Goal: Task Accomplishment & Management: Use online tool/utility

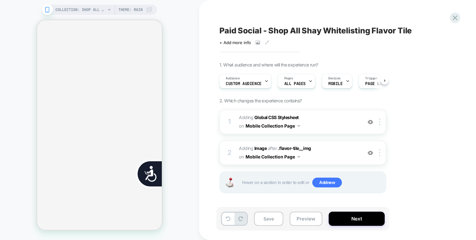
scroll to position [0, 254]
click at [452, 20] on icon at bounding box center [455, 18] width 9 height 9
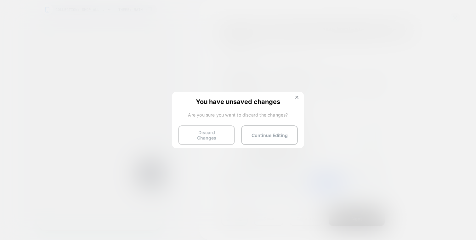
click at [205, 125] on button "Discard Changes" at bounding box center [206, 135] width 57 height 20
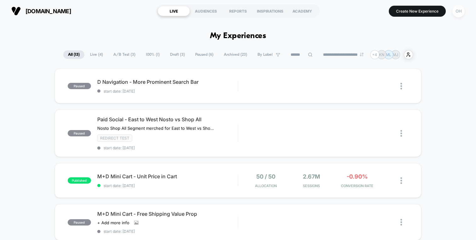
click at [462, 9] on div "OH" at bounding box center [458, 11] width 12 height 12
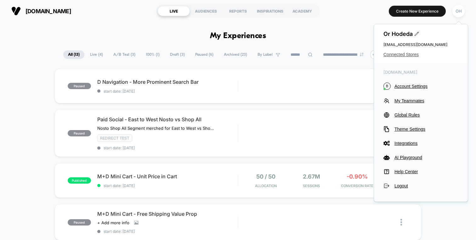
click at [405, 55] on span "Connected Stores" at bounding box center [420, 54] width 75 height 5
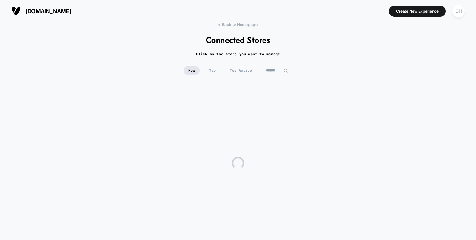
click at [277, 71] on input at bounding box center [276, 70] width 31 height 9
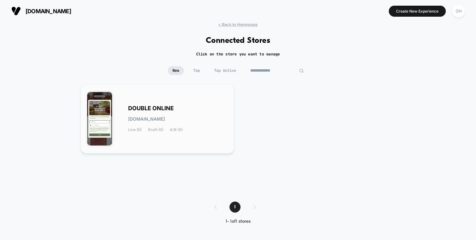
type input "**********"
click at [198, 146] on div "DOUBLE ONLINE [DOMAIN_NAME] Live (0) Draft (0) A/B (0)" at bounding box center [157, 119] width 140 height 56
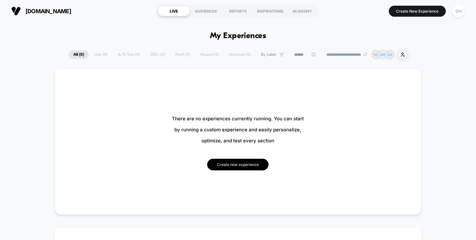
click at [241, 163] on button "Create new experience" at bounding box center [237, 165] width 61 height 12
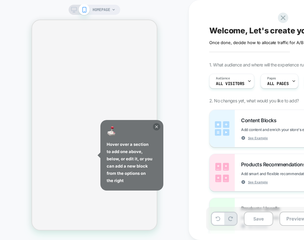
click at [157, 128] on icon at bounding box center [156, 126] width 3 height 3
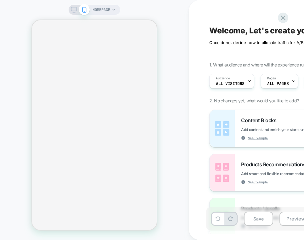
click at [98, 8] on span "HOMEPAGE" at bounding box center [102, 10] width 18 height 10
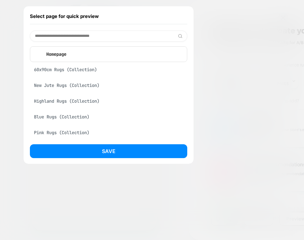
click at [99, 40] on input at bounding box center [108, 36] width 157 height 11
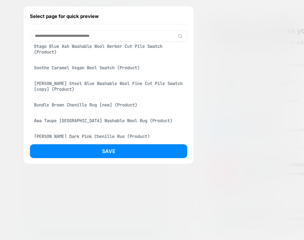
scroll to position [560, 0]
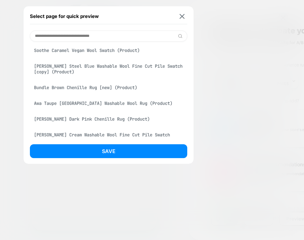
click at [101, 94] on div "Bundle Brown Chenille Rug [new] (Product)" at bounding box center [108, 88] width 157 height 12
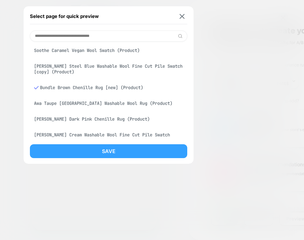
click at [105, 144] on button "Save" at bounding box center [108, 151] width 157 height 14
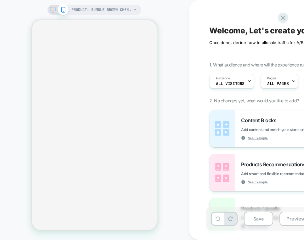
click at [181, 124] on div "PRODUCT: Bundle Brown Chenille Rug [new] PRODUCT: Bundle Brown Chenille Rug [ne…" at bounding box center [94, 119] width 189 height 227
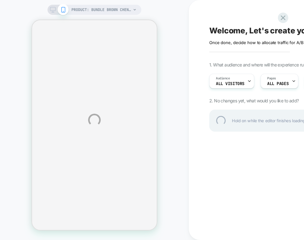
click at [185, 14] on div "PRODUCT: Bundle Brown Chenille Rug [new] PRODUCT: Bundle Brown Chenille Rug [ne…" at bounding box center [152, 120] width 304 height 240
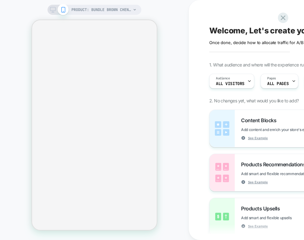
click at [185, 15] on div "PRODUCT: Bundle Brown Chenille Rug [new] PRODUCT: Bundle Brown Chenille Rug [ne…" at bounding box center [94, 119] width 189 height 227
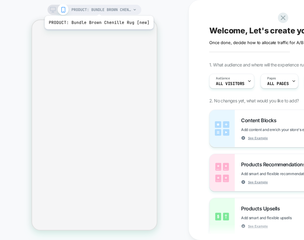
click at [98, 8] on span "PRODUCT: Bundle Brown Chenille Rug [new]" at bounding box center [101, 10] width 60 height 10
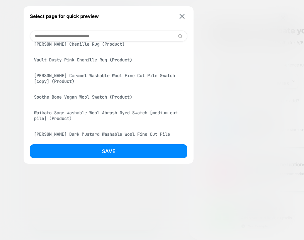
click at [104, 66] on div "Vault Dusty Pink Chenille Rug (Product)" at bounding box center [108, 60] width 157 height 12
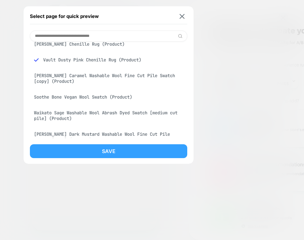
click at [104, 154] on button "Save" at bounding box center [108, 151] width 157 height 14
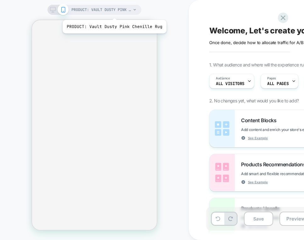
click at [113, 12] on span "PRODUCT: Vault Dusty Pink Chenille Rug" at bounding box center [101, 10] width 60 height 10
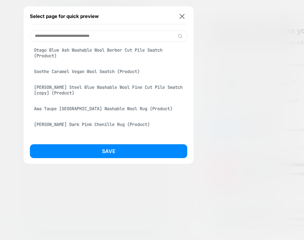
scroll to position [537, 0]
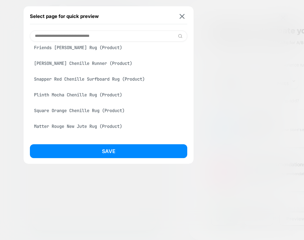
click at [121, 69] on div "Plinth Brown Chenille Runner (Product)" at bounding box center [108, 63] width 157 height 12
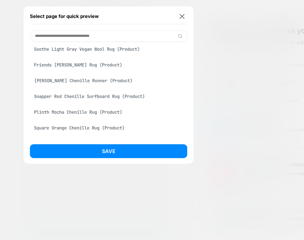
scroll to position [837, 0]
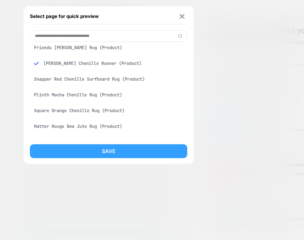
click at [134, 151] on button "Save" at bounding box center [108, 151] width 157 height 14
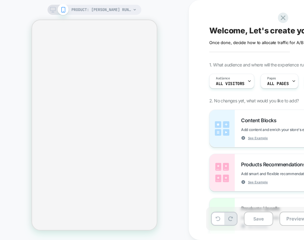
click at [155, 11] on div "PRODUCT: Plinth Brown Chenille Runner PRODUCT: Plinth Brown Chenille Runner" at bounding box center [94, 119] width 189 height 227
click at [132, 13] on div "PRODUCT: Plinth Brown Chenille Runner" at bounding box center [103, 10] width 65 height 10
click at [115, 12] on span "PRODUCT: Plinth Brown Chenille Runner" at bounding box center [101, 10] width 60 height 10
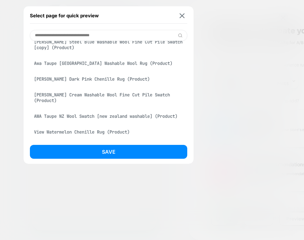
scroll to position [645, 0]
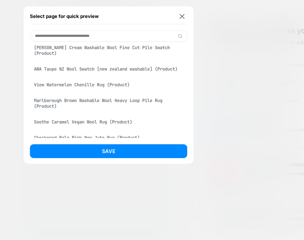
click at [133, 112] on div "Marlborough Brown Washable Wool Heavy Loop Pile Rug (Product)" at bounding box center [108, 103] width 157 height 18
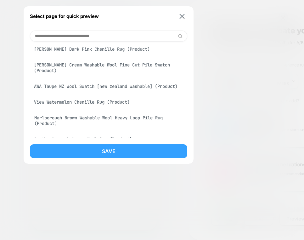
scroll to position [662, 0]
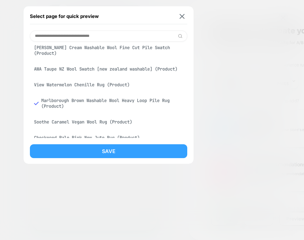
click at [130, 152] on button "Save" at bounding box center [108, 151] width 157 height 14
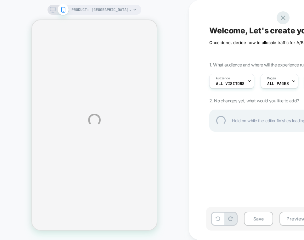
click at [286, 17] on div at bounding box center [283, 17] width 13 height 13
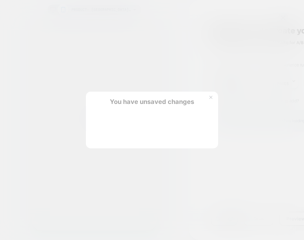
click at [107, 136] on button "Discard Changes" at bounding box center [120, 135] width 57 height 20
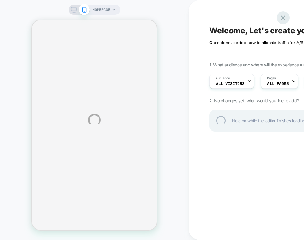
click at [286, 17] on div at bounding box center [283, 17] width 13 height 13
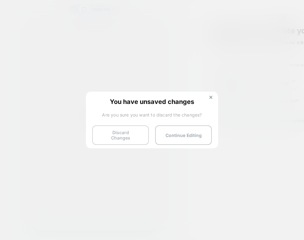
click at [128, 138] on button "Discard Changes" at bounding box center [120, 135] width 57 height 20
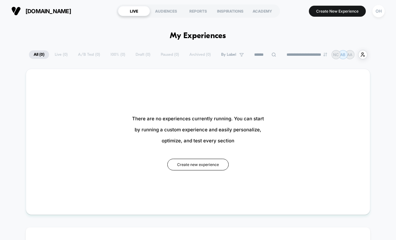
click at [304, 20] on div "double.online LIVE AUDIENCES REPORTS INSPIRATIONS ACADEMY Create New Experience…" at bounding box center [198, 11] width 396 height 22
click at [304, 10] on div "OH" at bounding box center [379, 11] width 12 height 12
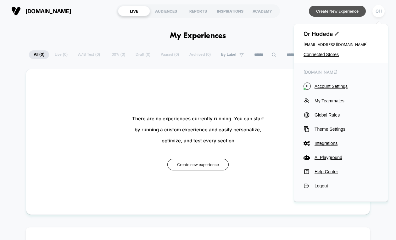
click at [304, 12] on button "Create New Experience" at bounding box center [337, 11] width 57 height 11
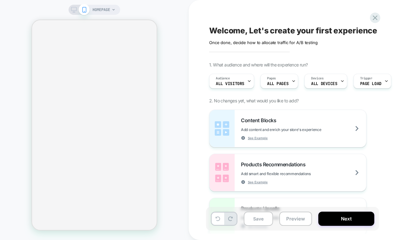
click at [111, 12] on div "HOMEPAGE" at bounding box center [104, 10] width 23 height 10
click at [108, 9] on span "HOMEPAGE" at bounding box center [102, 10] width 18 height 10
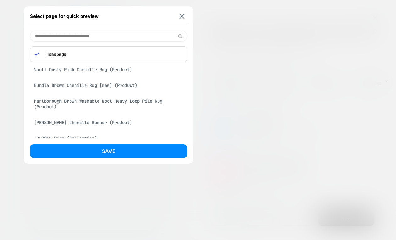
click at [100, 36] on input at bounding box center [108, 36] width 157 height 11
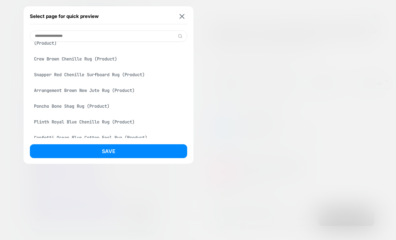
scroll to position [16, 0]
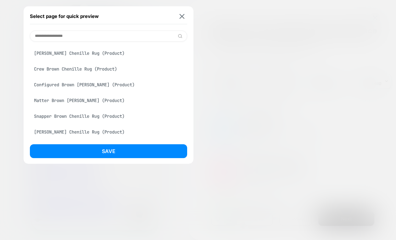
type input "**********"
click at [98, 54] on div "[PERSON_NAME] Chenille Rug (Product)" at bounding box center [108, 53] width 157 height 12
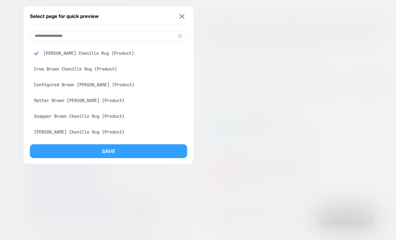
click at [131, 153] on button "Save" at bounding box center [108, 151] width 157 height 14
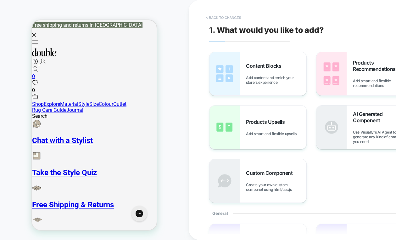
click at [234, 14] on button "< Back to changes" at bounding box center [224, 18] width 42 height 10
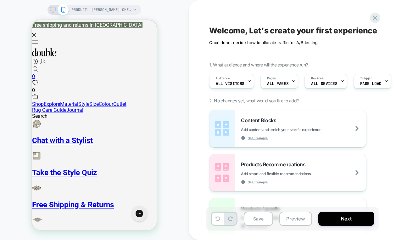
click at [187, 31] on div "PRODUCT: Plinth Brown Chenille Rug PRODUCT: Plinth Brown Chenille Rug" at bounding box center [94, 119] width 189 height 227
click at [162, 21] on div "PRODUCT: Plinth Brown Chenille Rug PRODUCT: Plinth Brown Chenille Rug" at bounding box center [94, 119] width 189 height 227
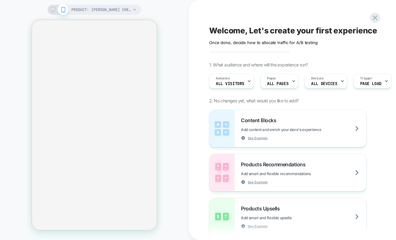
click at [372, 12] on div "Welcome, Let's create your first experience Click to edit experience details On…" at bounding box center [324, 119] width 236 height 227
click at [373, 20] on icon at bounding box center [375, 18] width 9 height 9
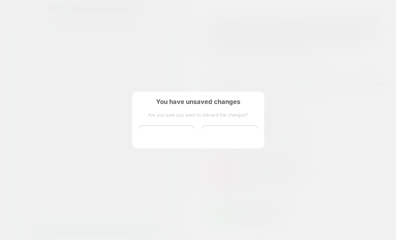
click at [179, 144] on div "You have unsaved changes Are you sure you want to discard the changes? Discard …" at bounding box center [198, 120] width 132 height 56
click at [179, 140] on button "Discard Changes" at bounding box center [167, 135] width 57 height 20
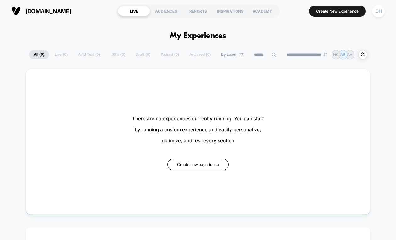
click at [386, 13] on button "OH" at bounding box center [379, 11] width 16 height 13
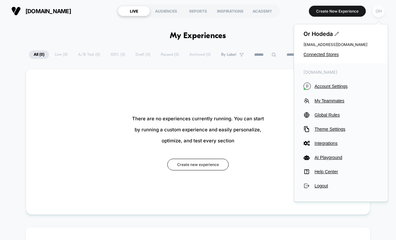
click at [382, 13] on div "OH" at bounding box center [379, 11] width 12 height 12
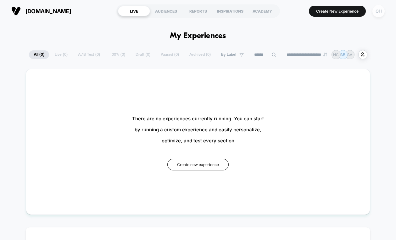
click at [384, 9] on div "OH" at bounding box center [379, 11] width 12 height 12
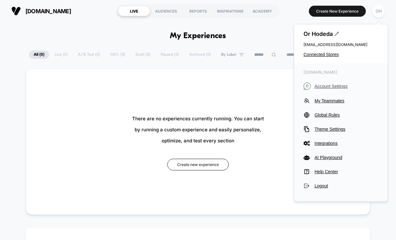
click at [341, 86] on span "Account Settings" at bounding box center [347, 86] width 64 height 5
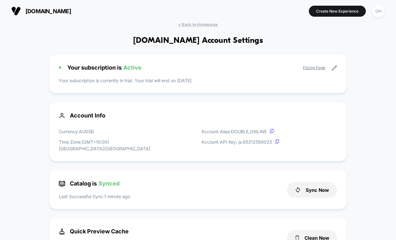
scroll to position [85, 0]
click at [318, 228] on div "Clean Now" at bounding box center [312, 238] width 50 height 20
click at [318, 230] on button "Clean Now" at bounding box center [312, 237] width 50 height 15
click at [340, 17] on section "Create New Experience [GEOGRAPHIC_DATA]" at bounding box center [325, 11] width 123 height 16
click at [340, 16] on button "Create New Experience" at bounding box center [337, 11] width 57 height 11
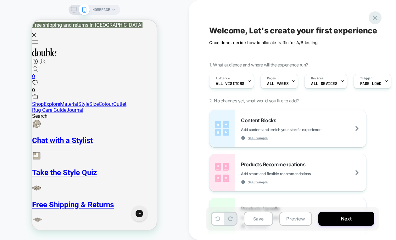
click at [376, 20] on icon at bounding box center [375, 18] width 9 height 9
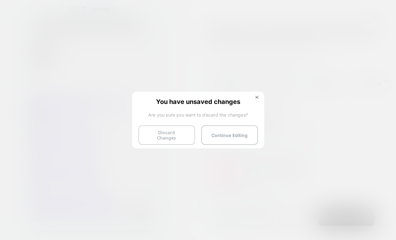
click at [168, 129] on button "Discard Changes" at bounding box center [167, 135] width 57 height 20
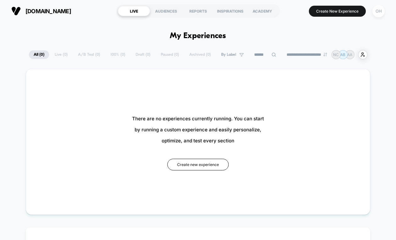
type input "***"
click at [380, 14] on div "OH" at bounding box center [379, 11] width 12 height 12
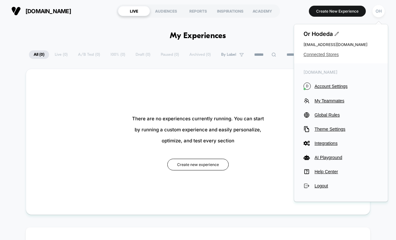
click at [334, 54] on span "Connected Stores" at bounding box center [341, 54] width 75 height 5
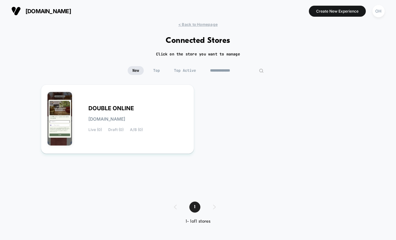
click at [237, 68] on input "**********" at bounding box center [237, 70] width 63 height 9
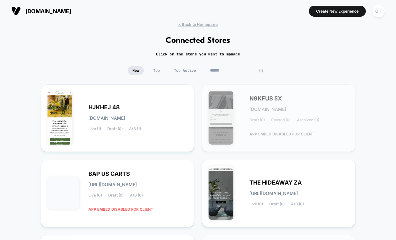
click at [377, 78] on div "New Top Top Active" at bounding box center [198, 75] width 396 height 18
click at [236, 71] on input at bounding box center [237, 70] width 63 height 9
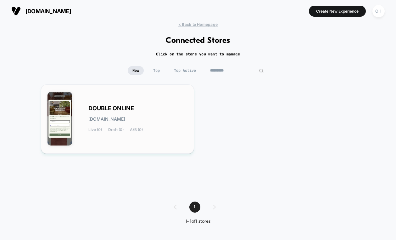
type input "*********"
click at [154, 124] on div "DOUBLE ONLINE [DOMAIN_NAME] Live (0) Draft (0) A/B (0)" at bounding box center [137, 119] width 99 height 26
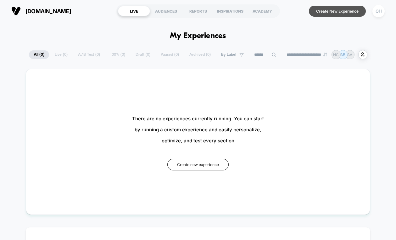
click at [361, 9] on button "Create New Experience" at bounding box center [337, 11] width 57 height 11
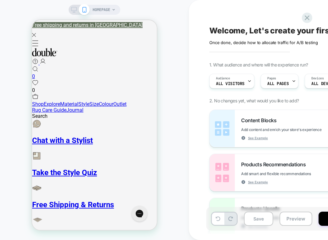
click at [94, 9] on span "HOMEPAGE" at bounding box center [102, 10] width 18 height 10
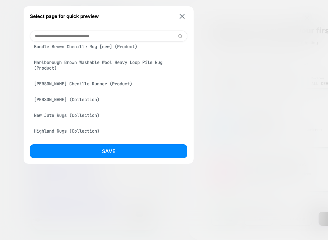
click at [112, 50] on div "Bundle Brown Chenille Rug [new] (Product)" at bounding box center [108, 47] width 157 height 12
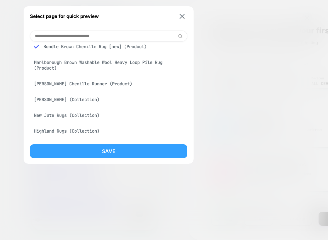
click at [145, 149] on button "Save" at bounding box center [108, 151] width 157 height 14
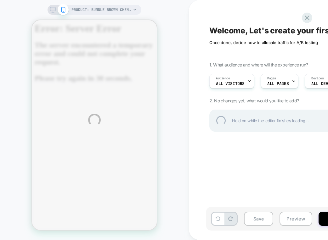
scroll to position [0, 0]
click at [303, 17] on div at bounding box center [307, 17] width 13 height 13
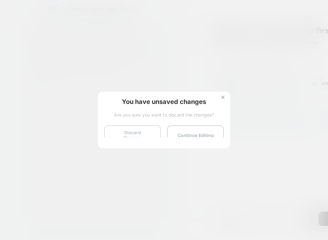
click at [134, 137] on button "Discard Changes" at bounding box center [132, 135] width 57 height 20
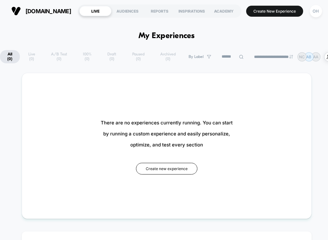
click at [308, 12] on button "OH" at bounding box center [316, 11] width 16 height 13
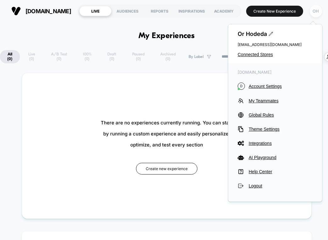
click at [315, 12] on div "OH" at bounding box center [316, 11] width 12 height 12
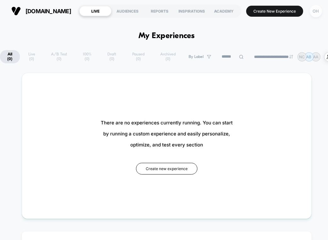
click at [315, 12] on div "OH" at bounding box center [316, 11] width 12 height 12
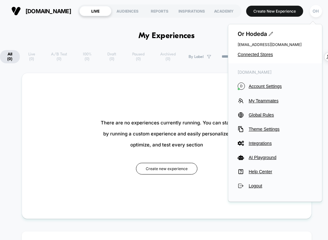
click at [266, 90] on div "double.online D Account Settings My Teammates Global Rules Theme Settings Integ…" at bounding box center [275, 129] width 94 height 132
click at [266, 86] on span "Account Settings" at bounding box center [281, 86] width 64 height 5
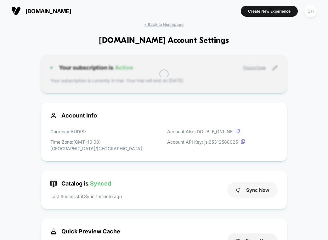
scroll to position [85, 0]
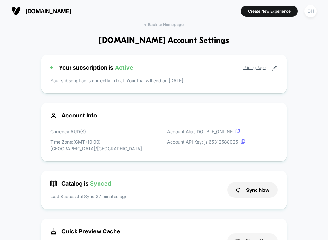
click at [270, 233] on button "Clean Now" at bounding box center [252, 240] width 50 height 15
click at [296, 14] on button "Create New Experience" at bounding box center [269, 11] width 57 height 11
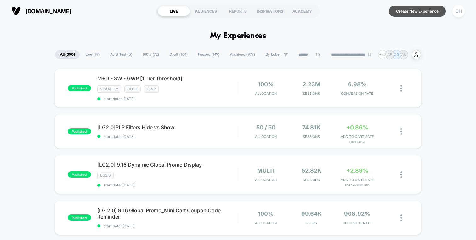
click at [436, 12] on button "Create New Experience" at bounding box center [417, 11] width 57 height 11
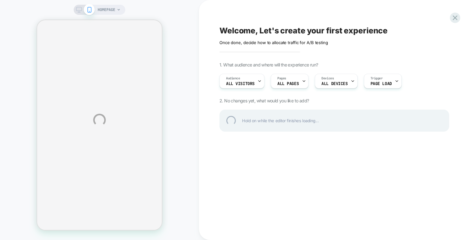
click at [412, 14] on div "HOMEPAGE Welcome, Let's create your first experience Click to edit experience d…" at bounding box center [238, 120] width 476 height 240
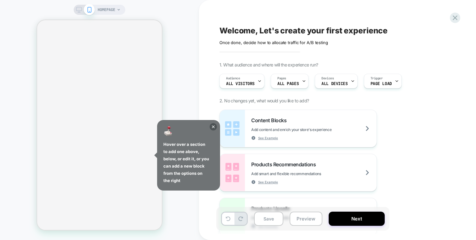
click at [215, 123] on div "Hover over a section to add one above, below, or edit it, or you can add a new …" at bounding box center [188, 155] width 63 height 71
click at [214, 126] on icon at bounding box center [213, 126] width 3 height 3
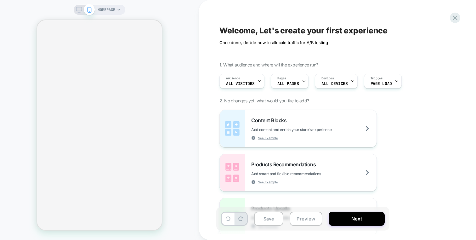
click at [459, 22] on div "Welcome, Let's create your first experience Click to edit experience details On…" at bounding box center [337, 120] width 277 height 240
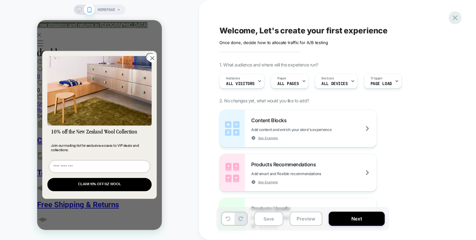
click at [456, 16] on icon at bounding box center [455, 17] width 5 height 5
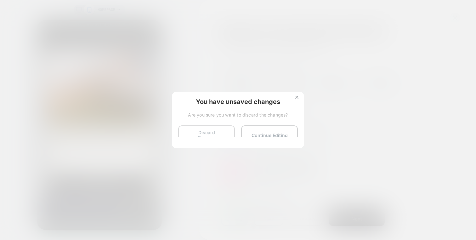
click at [217, 133] on button "Discard Changes" at bounding box center [206, 135] width 57 height 20
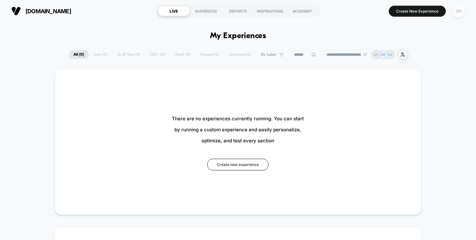
click at [460, 8] on div "OH" at bounding box center [458, 11] width 12 height 12
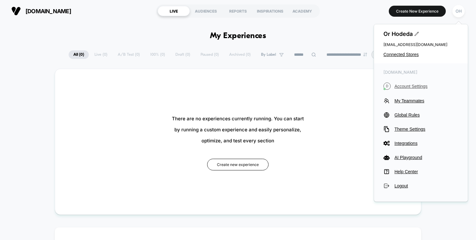
click at [408, 85] on span "Account Settings" at bounding box center [427, 86] width 64 height 5
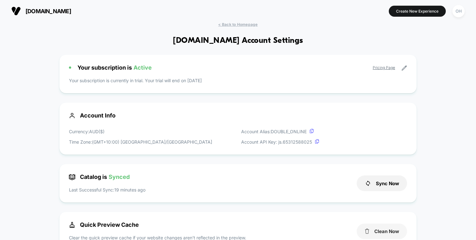
click at [390, 233] on button "Clean Now" at bounding box center [382, 231] width 50 height 15
click at [417, 11] on button "Create New Experience" at bounding box center [417, 11] width 57 height 11
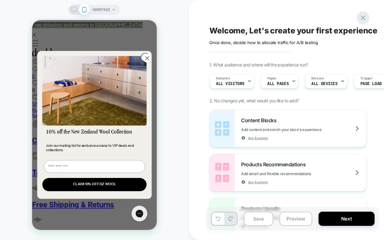
click at [366, 14] on icon at bounding box center [363, 18] width 9 height 9
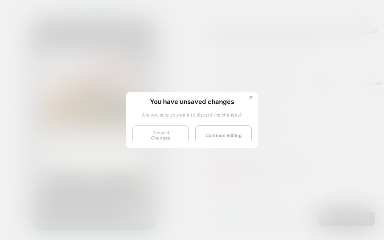
click at [178, 133] on button "Discard Changes" at bounding box center [160, 135] width 57 height 20
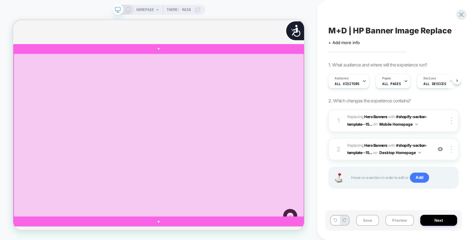
click at [369, 128] on div at bounding box center [207, 173] width 387 height 217
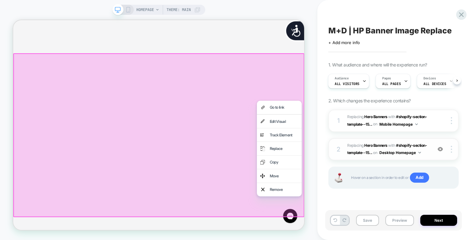
click at [436, 146] on div at bounding box center [441, 149] width 12 height 7
click at [438, 147] on img at bounding box center [440, 148] width 5 height 5
click at [320, 16] on div "M+D | HP Banner Image Replace Click to edit experience details + Add more info …" at bounding box center [396, 120] width 159 height 240
click at [325, 158] on div "M+D | HP Banner Image Replace Click to edit experience details + Add more info …" at bounding box center [393, 119] width 137 height 227
click at [320, 159] on div "M+D | HP Banner Image Replace Click to edit experience details + Add more info …" at bounding box center [396, 120] width 159 height 240
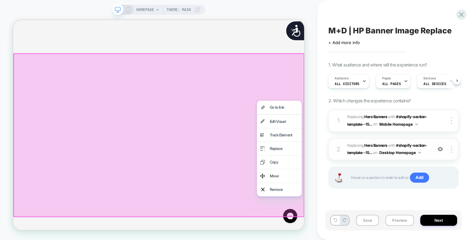
click at [270, 226] on div at bounding box center [207, 173] width 388 height 218
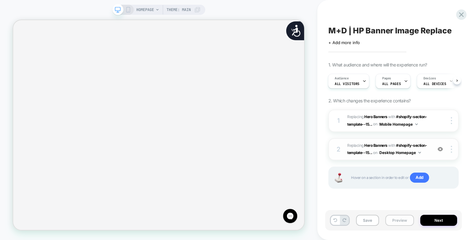
click at [395, 219] on button "Preview" at bounding box center [399, 220] width 29 height 11
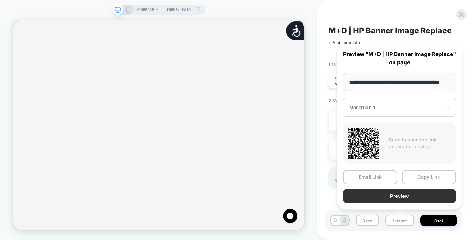
click at [399, 200] on button "Preview" at bounding box center [399, 196] width 113 height 14
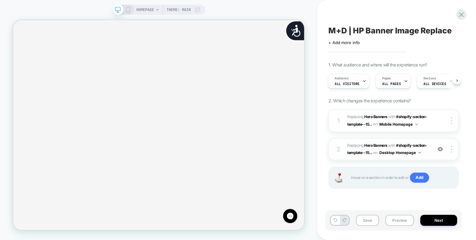
scroll to position [0, 786]
click at [441, 145] on div "2 #_loomi_addon_1758124077677 Replacing Hero Banners WITH #shopify-section-temp…" at bounding box center [393, 149] width 130 height 22
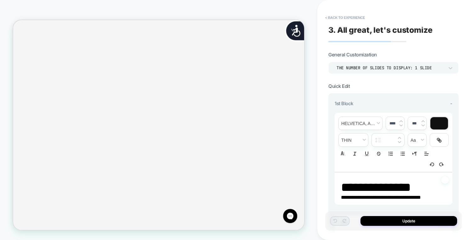
scroll to position [14, 0]
type textarea "*"
click at [332, 11] on div "**********" at bounding box center [393, 119] width 137 height 227
click at [332, 18] on button "< Back to experience" at bounding box center [345, 18] width 46 height 10
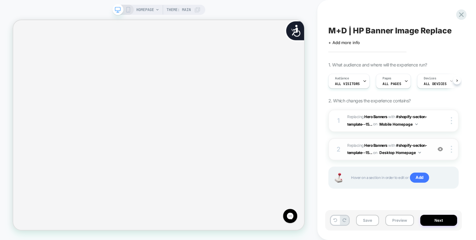
scroll to position [0, 0]
click at [444, 148] on div at bounding box center [441, 149] width 12 height 7
click at [270, 9] on div "HOMEPAGE Theme: MAIN" at bounding box center [158, 119] width 317 height 227
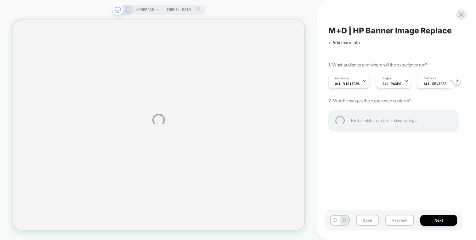
click at [270, 9] on div "HOMEPAGE Theme: MAIN M+D | HP Banner Image Replace Click to edit experience det…" at bounding box center [238, 120] width 476 height 240
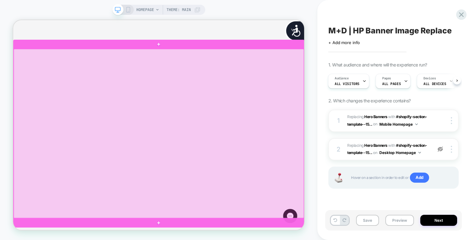
click at [362, 157] on div at bounding box center [207, 171] width 387 height 225
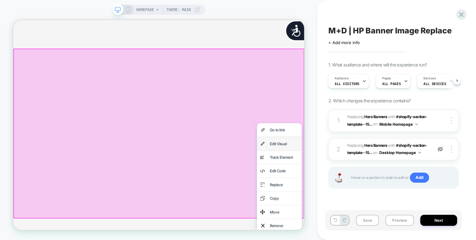
click at [372, 189] on div "Edit Visual" at bounding box center [368, 185] width 60 height 18
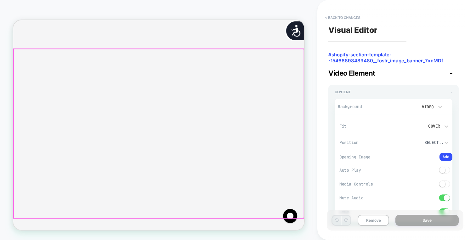
scroll to position [12, 0]
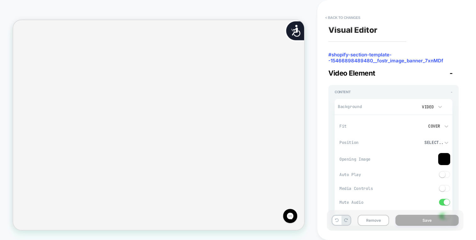
click at [402, 105] on video at bounding box center [407, 106] width 14 height 11
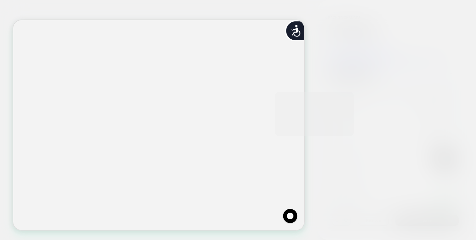
scroll to position [0, 393]
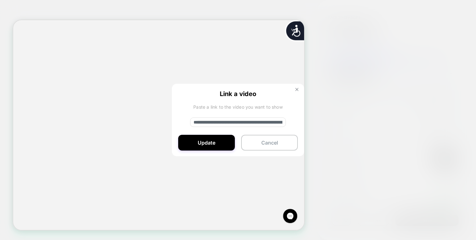
click at [296, 89] on img at bounding box center [296, 89] width 3 height 3
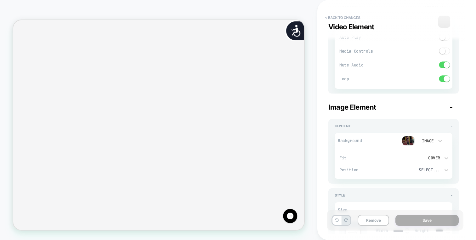
scroll to position [822, 0]
click at [409, 141] on img at bounding box center [408, 141] width 13 height 9
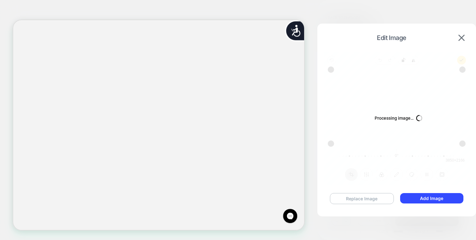
click at [381, 196] on button "Replace Image" at bounding box center [362, 198] width 64 height 11
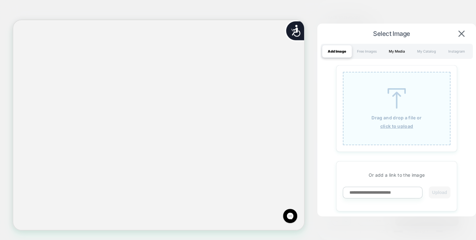
click at [398, 53] on div "My Media" at bounding box center [397, 51] width 30 height 13
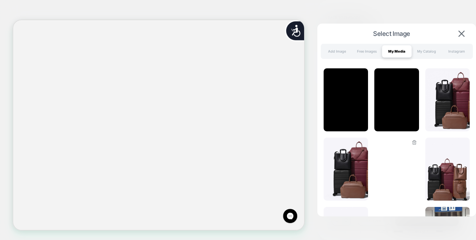
scroll to position [0, 0]
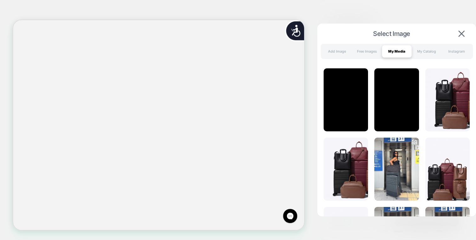
click at [397, 157] on img at bounding box center [396, 169] width 44 height 63
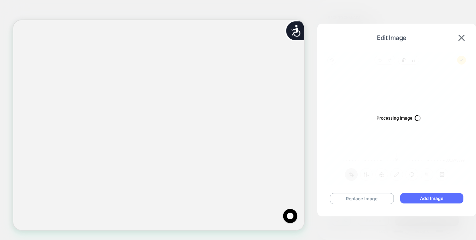
click at [417, 196] on button "Add Image" at bounding box center [431, 198] width 63 height 10
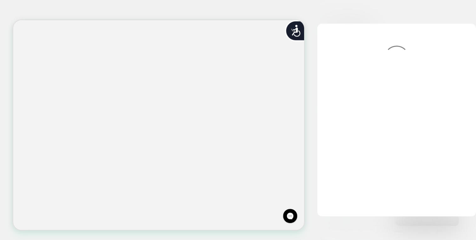
scroll to position [0, 393]
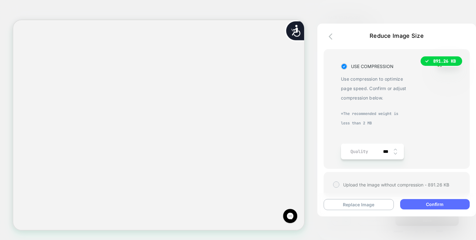
click at [423, 205] on button "Confirm" at bounding box center [435, 204] width 70 height 10
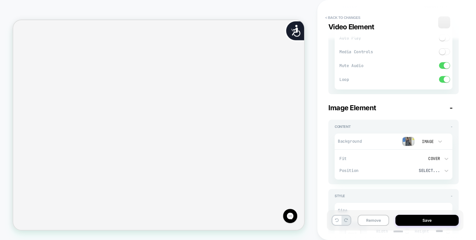
scroll to position [0, 786]
click at [422, 220] on button "Save" at bounding box center [426, 220] width 63 height 11
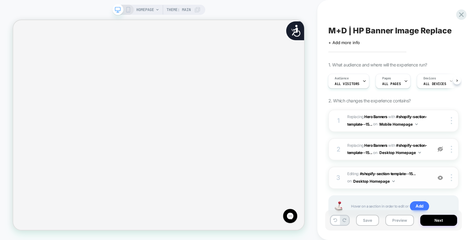
scroll to position [0, 0]
click at [397, 219] on button "Preview" at bounding box center [399, 220] width 29 height 11
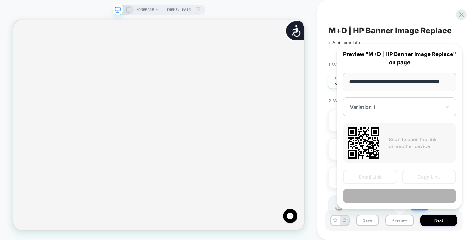
scroll to position [0, 6]
click at [397, 193] on button "..." at bounding box center [399, 196] width 113 height 14
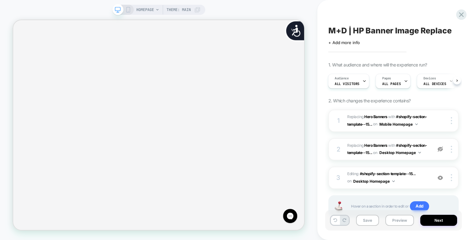
scroll to position [0, 393]
click at [457, 178] on div at bounding box center [452, 177] width 12 height 7
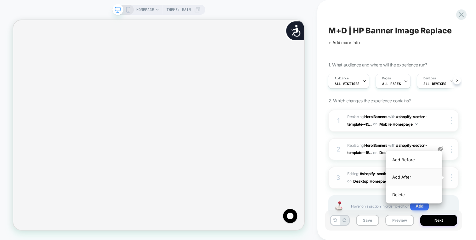
scroll to position [0, 786]
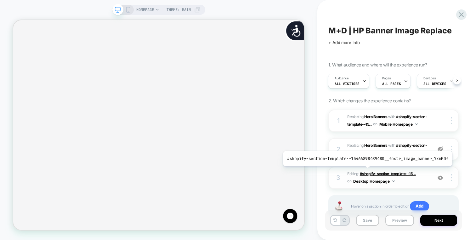
click at [366, 171] on span "#shopify-section-template--15..." at bounding box center [388, 173] width 56 height 5
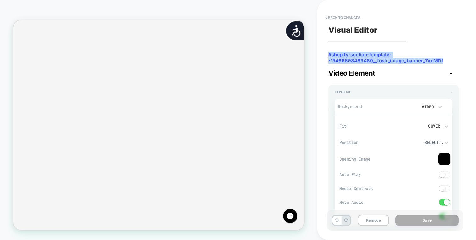
drag, startPoint x: 444, startPoint y: 60, endPoint x: 329, endPoint y: 49, distance: 115.8
click at [329, 49] on div "Visual Editor #shopify-section-template--15466898489480__fostr_image_banner_7xn…" at bounding box center [393, 119] width 137 height 227
copy div "#shopify-section-template--15466898489480__fostr_image_banner_7xnMDf"
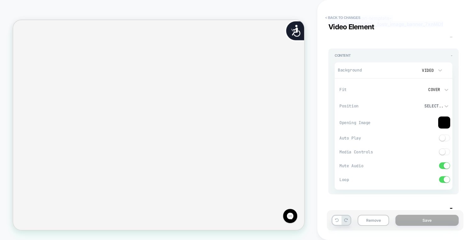
scroll to position [0, 0]
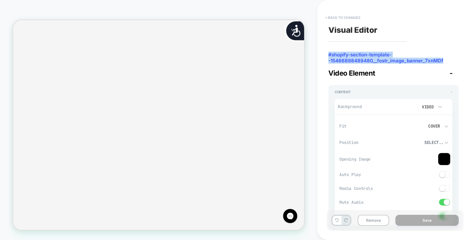
click at [347, 22] on button "< Back to changes" at bounding box center [343, 18] width 42 height 10
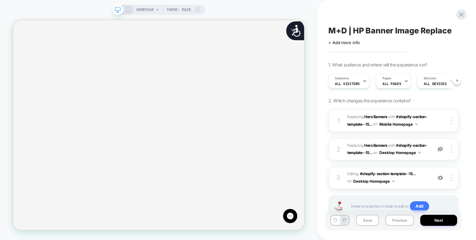
scroll to position [0, 0]
click at [452, 179] on div at bounding box center [452, 177] width 12 height 7
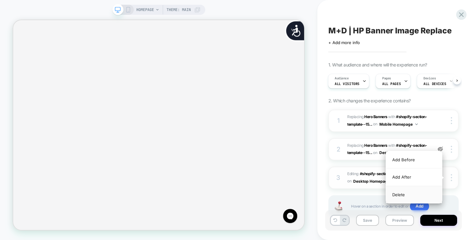
click at [413, 195] on div "Delete" at bounding box center [414, 194] width 56 height 17
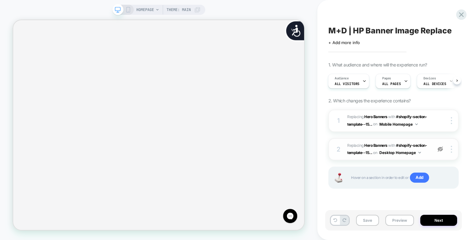
click at [439, 148] on img at bounding box center [440, 148] width 5 height 5
click at [443, 151] on div at bounding box center [441, 149] width 12 height 7
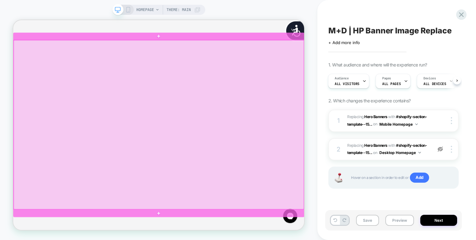
click at [261, 174] on div at bounding box center [207, 159] width 387 height 225
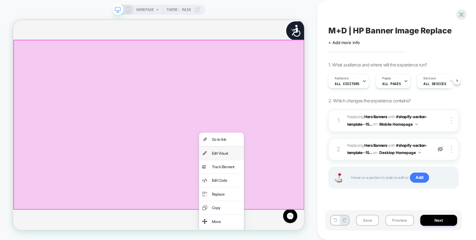
click at [306, 200] on div "Edit Visual" at bounding box center [297, 197] width 38 height 9
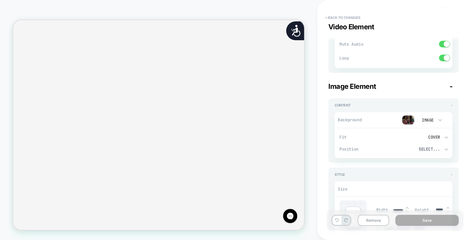
scroll to position [841, 0]
click at [434, 119] on div "Image" at bounding box center [428, 122] width 20 height 7
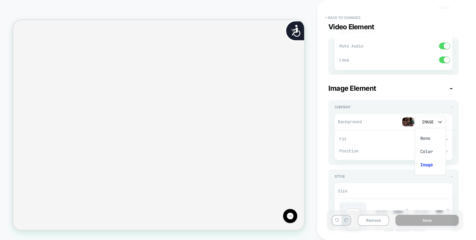
click at [433, 140] on div "None" at bounding box center [430, 138] width 26 height 13
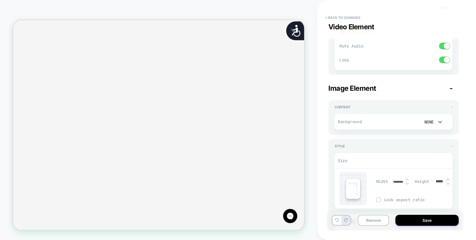
click at [434, 119] on div "None" at bounding box center [428, 122] width 20 height 7
click at [429, 148] on div "Color" at bounding box center [430, 151] width 26 height 13
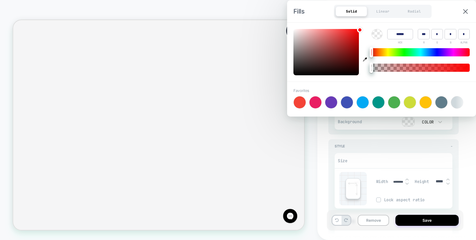
click at [434, 128] on div "Color" at bounding box center [430, 122] width 31 height 12
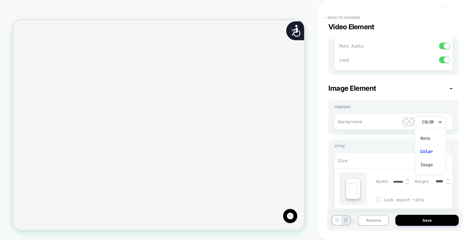
click at [428, 163] on div "Image" at bounding box center [430, 164] width 26 height 13
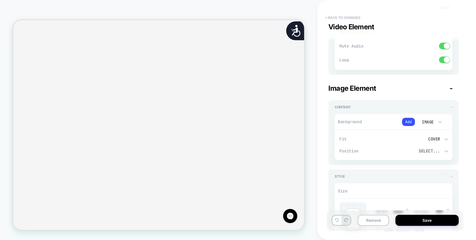
click at [351, 19] on button "< Back to changes" at bounding box center [343, 18] width 42 height 10
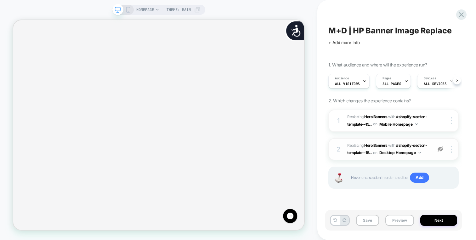
scroll to position [0, 0]
click at [442, 150] on img at bounding box center [440, 148] width 5 height 5
click at [434, 151] on div "2 #_loomi_addon_1758124077677 Replacing Hero Banners WITH #shopify-section-temp…" at bounding box center [393, 149] width 130 height 22
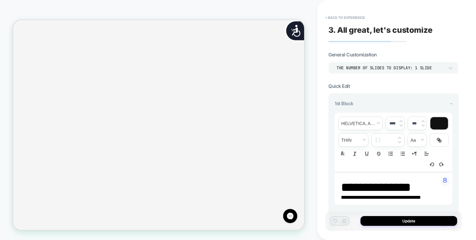
click at [347, 11] on div "**********" at bounding box center [393, 119] width 137 height 227
click at [345, 16] on button "< Back to experience" at bounding box center [345, 18] width 46 height 10
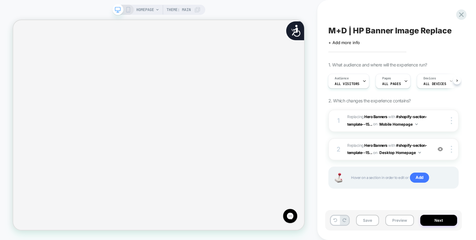
scroll to position [0, 786]
click at [403, 220] on button "Preview" at bounding box center [399, 220] width 29 height 11
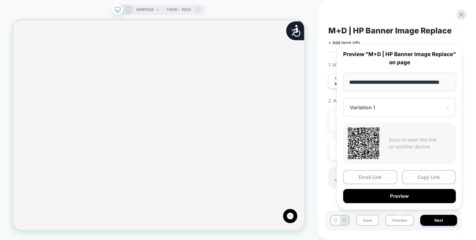
scroll to position [0, 0]
click at [337, 13] on div "M+D | HP Banner Image Replace Click to edit experience details + Add more info …" at bounding box center [393, 119] width 137 height 227
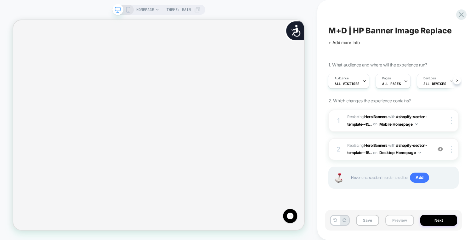
click at [395, 221] on button "Preview" at bounding box center [399, 220] width 29 height 11
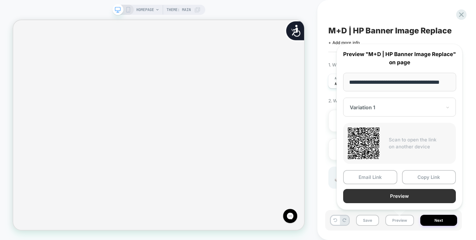
click at [395, 198] on button "Preview" at bounding box center [399, 196] width 113 height 14
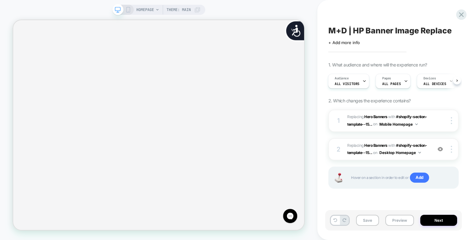
scroll to position [0, 393]
click at [428, 152] on span "#_loomi_addon_1758124077677 Replacing Hero Banners WITH #shopify-section-templa…" at bounding box center [388, 149] width 82 height 15
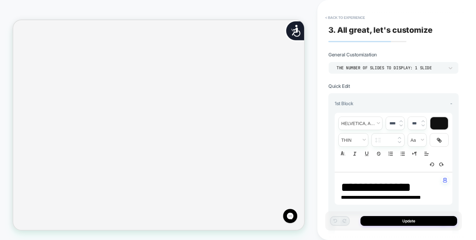
type textarea "*"
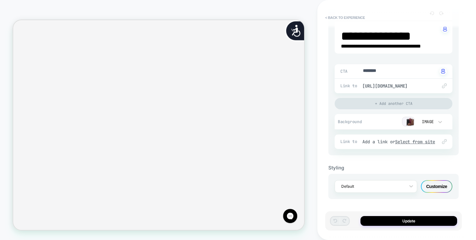
scroll to position [0, 786]
click at [366, 20] on button "< Back to experience" at bounding box center [345, 18] width 46 height 10
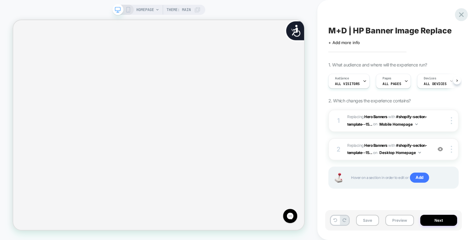
scroll to position [0, 0]
click at [457, 15] on div at bounding box center [461, 14] width 13 height 13
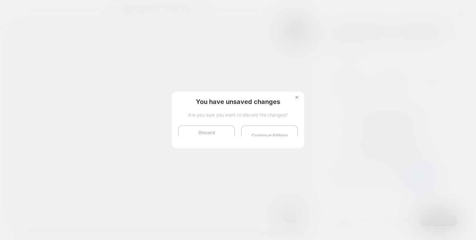
click at [224, 125] on div "You have unsaved changes Are you sure you want to discard the changes? Discard …" at bounding box center [238, 120] width 132 height 56
click at [224, 133] on button "Discard Changes" at bounding box center [206, 135] width 57 height 20
